Goal: Task Accomplishment & Management: Use online tool/utility

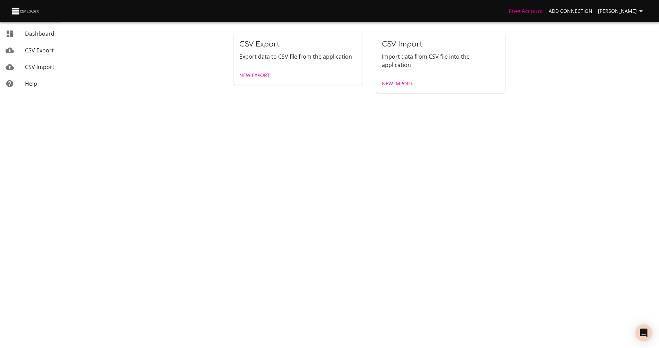
click at [251, 77] on span "New Export" at bounding box center [254, 75] width 31 height 9
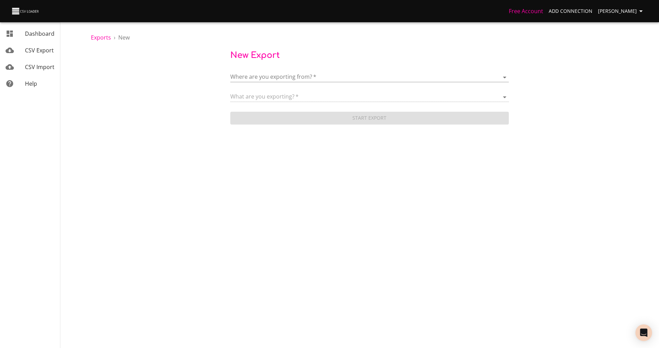
click at [251, 77] on body "Free Account Add Connection [PERSON_NAME] Dashboard CSV Export CSV Import Help …" at bounding box center [329, 174] width 659 height 348
click at [260, 83] on li "Add New Connection" at bounding box center [369, 77] width 278 height 19
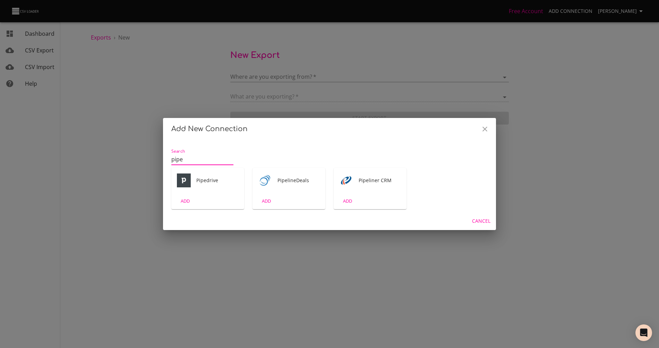
type input "piped"
click at [197, 201] on div "ADD" at bounding box center [207, 201] width 73 height 16
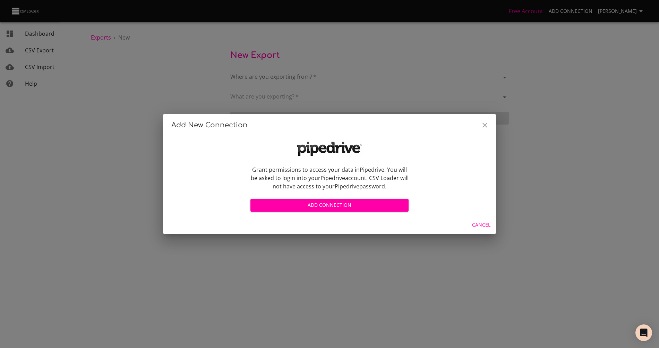
click at [290, 204] on span "Add Connection" at bounding box center [329, 205] width 147 height 9
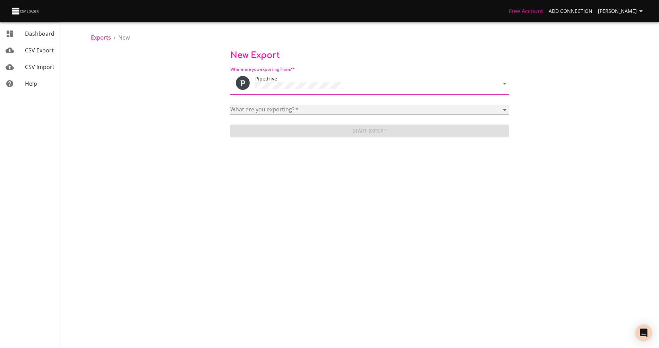
click at [288, 107] on select "Activities Activity Types Deal Products Deals Email Threads Emails Notes Organi…" at bounding box center [369, 110] width 278 height 10
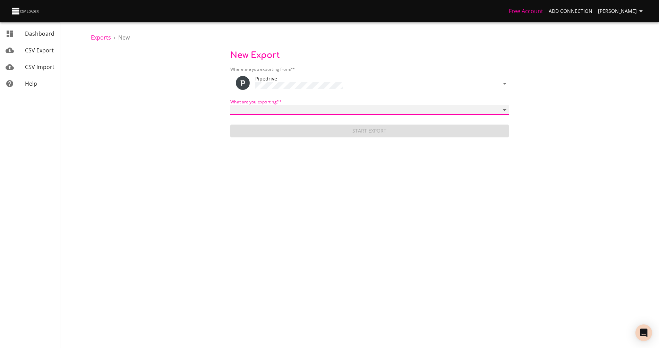
click at [243, 108] on select "Activities Activity Types Deal Products Deals Email Threads Emails Notes Organi…" at bounding box center [369, 110] width 278 height 10
